Goal: Find specific page/section: Find specific page/section

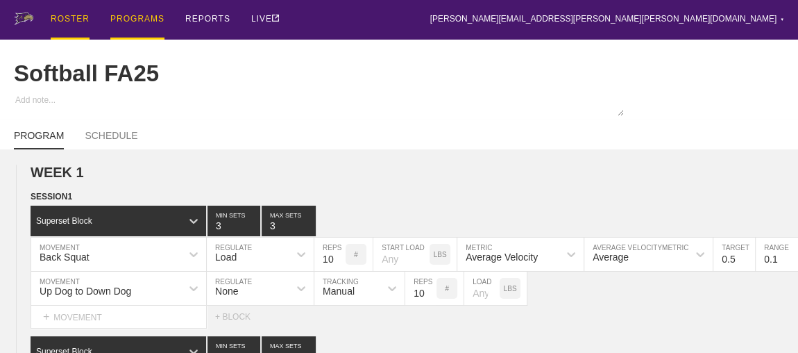
click at [75, 18] on div "ROSTER" at bounding box center [70, 20] width 39 height 40
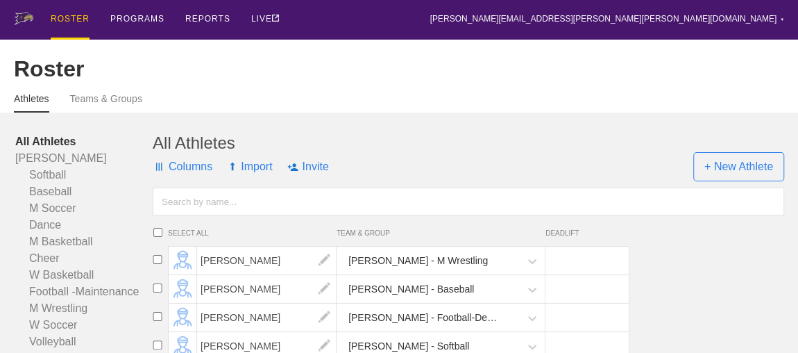
click at [225, 215] on input "text" at bounding box center [469, 201] width 632 height 28
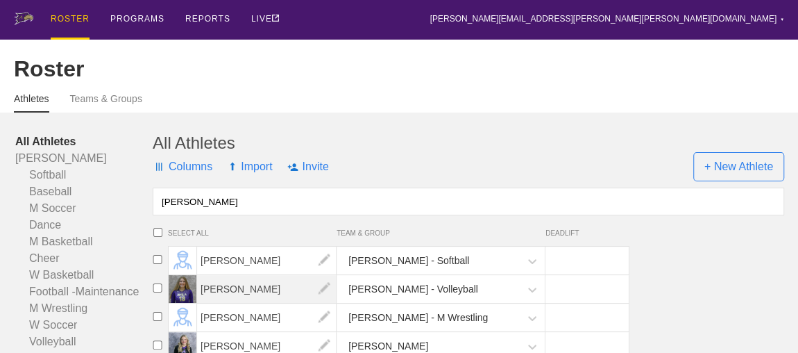
type input "[PERSON_NAME]"
click at [228, 300] on span "[PERSON_NAME]" at bounding box center [267, 289] width 140 height 28
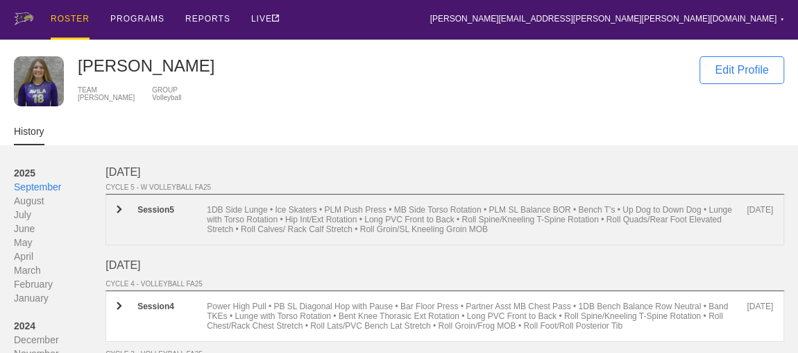
click at [258, 221] on div "1DB Side Lunge • Ice Skaters • PLM Push Press • MB Side Torso Rotation • PLM SL…" at bounding box center [477, 219] width 540 height 29
